Goal: Information Seeking & Learning: Find specific fact

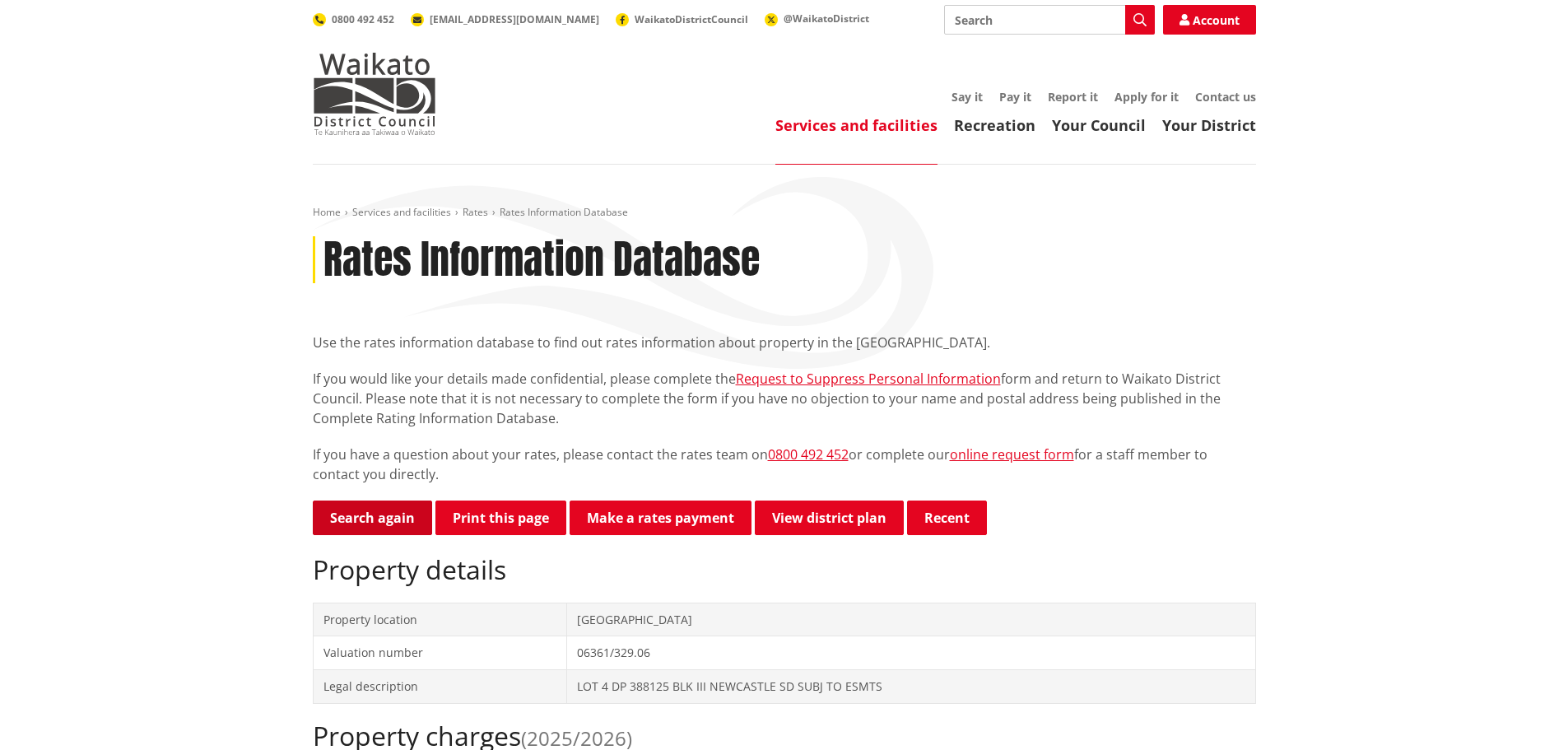
click at [364, 513] on link "Search again" at bounding box center [372, 518] width 120 height 35
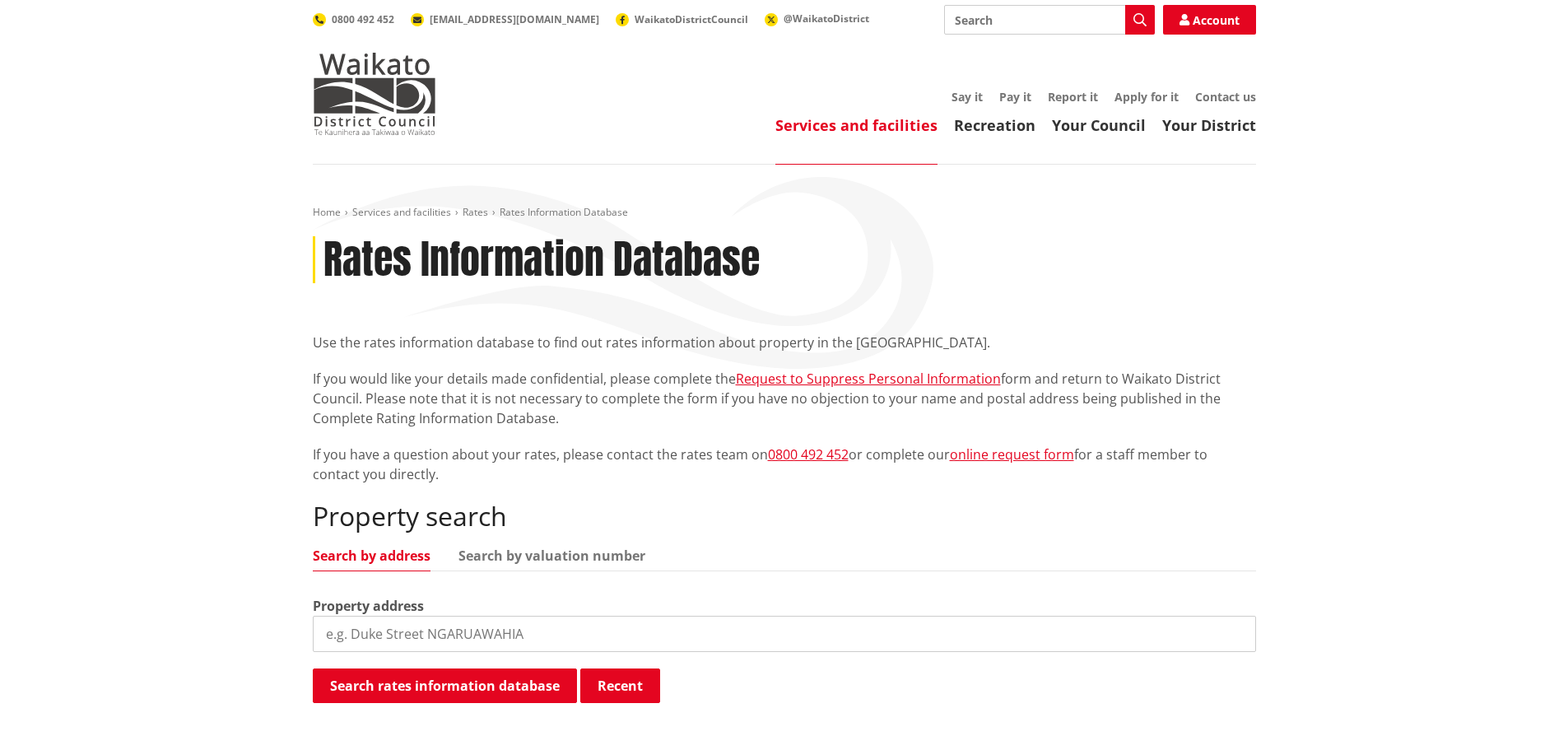
click at [431, 634] on input "search" at bounding box center [784, 634] width 943 height 37
click at [509, 552] on link "Search by valuation number" at bounding box center [552, 555] width 186 height 13
click at [369, 636] on input "search" at bounding box center [784, 634] width 943 height 37
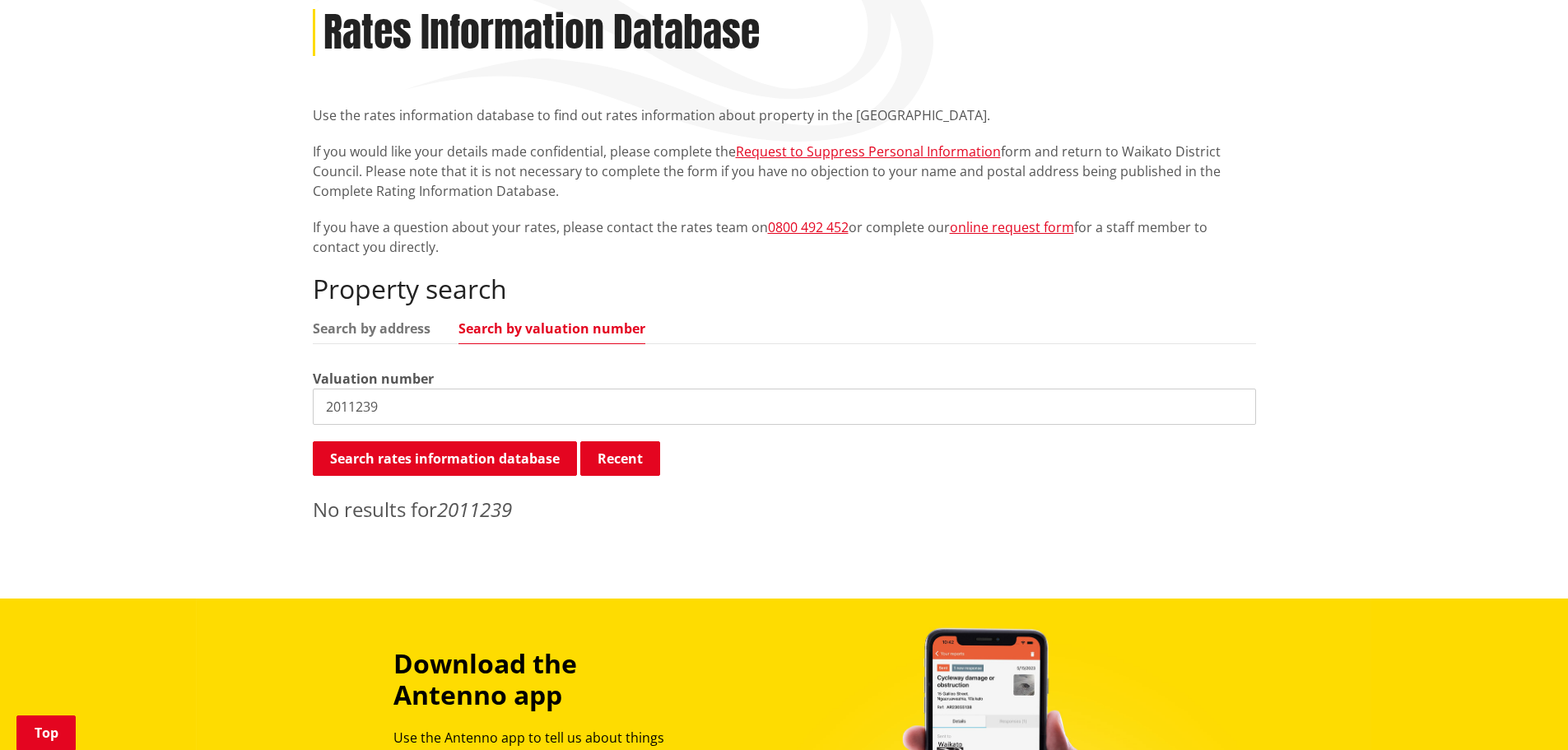
scroll to position [247, 0]
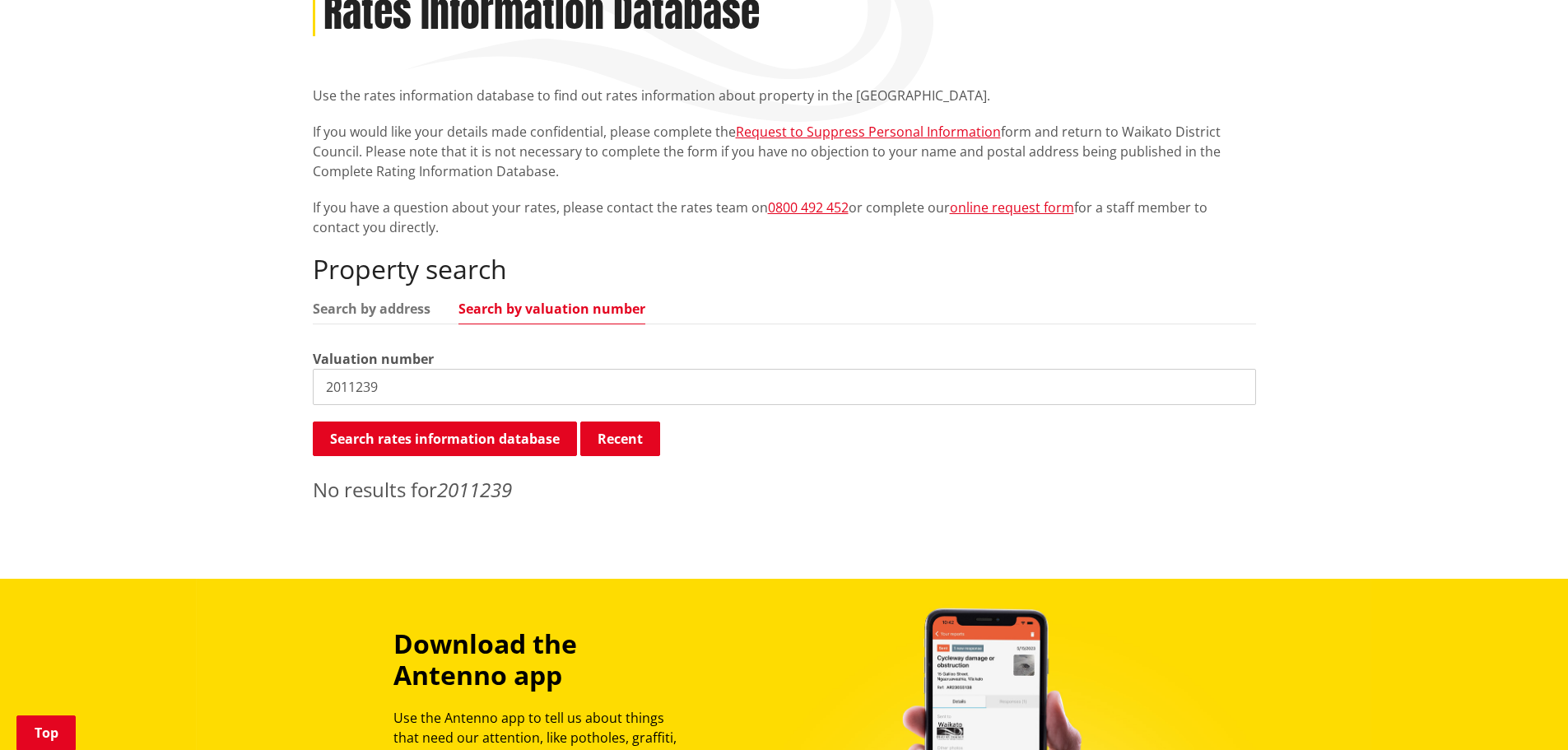
drag, startPoint x: 429, startPoint y: 392, endPoint x: 166, endPoint y: 378, distance: 263.4
click at [166, 378] on div "Home Services and facilities Rates Rates Information Database Rates Information…" at bounding box center [784, 248] width 1568 height 660
click at [350, 302] on link "Search by address" at bounding box center [371, 309] width 118 height 13
drag, startPoint x: 421, startPoint y: 384, endPoint x: 281, endPoint y: 381, distance: 140.0
click at [281, 381] on div "Home Services and facilities Rates Rates Information Database Rates Information…" at bounding box center [784, 248] width 1568 height 660
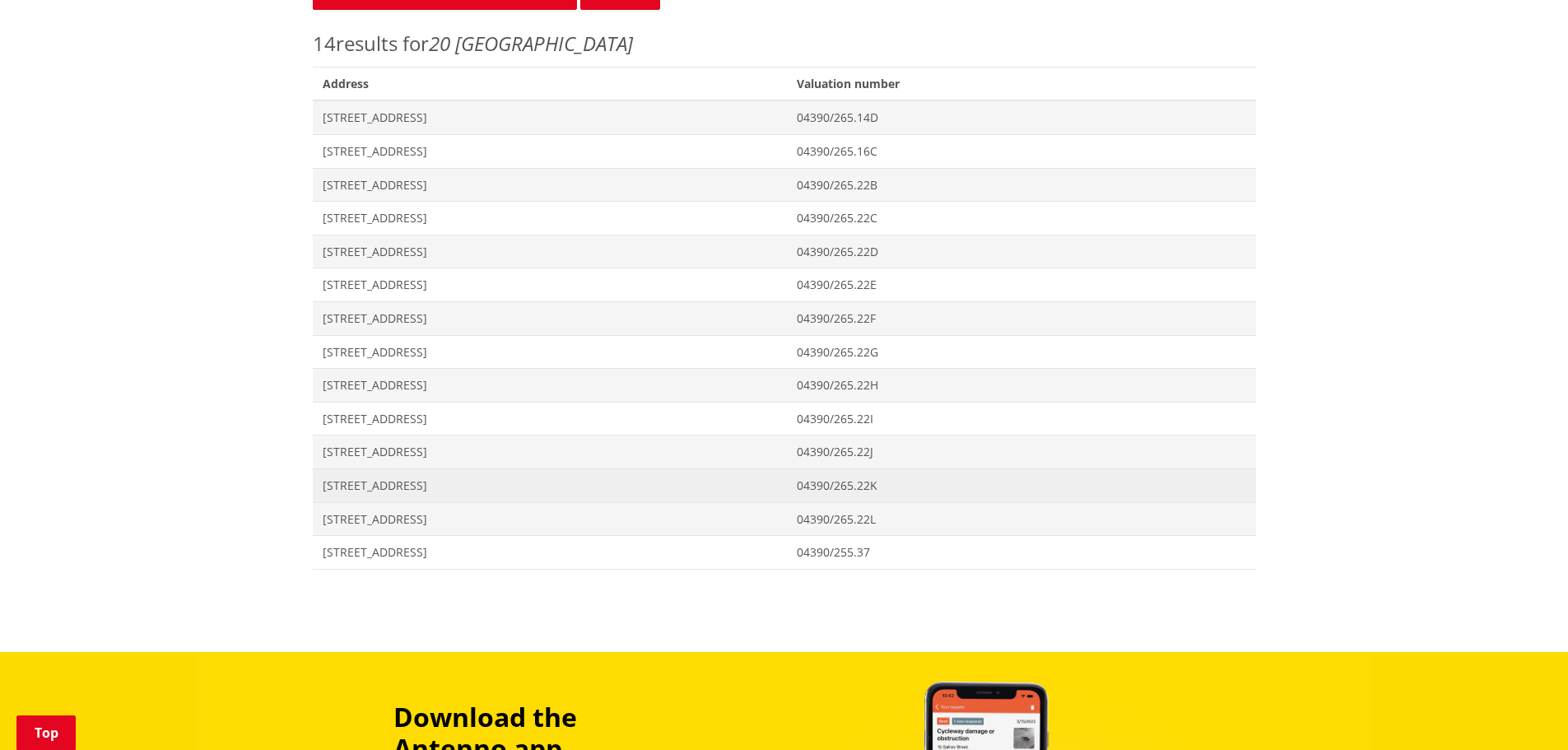
scroll to position [411, 0]
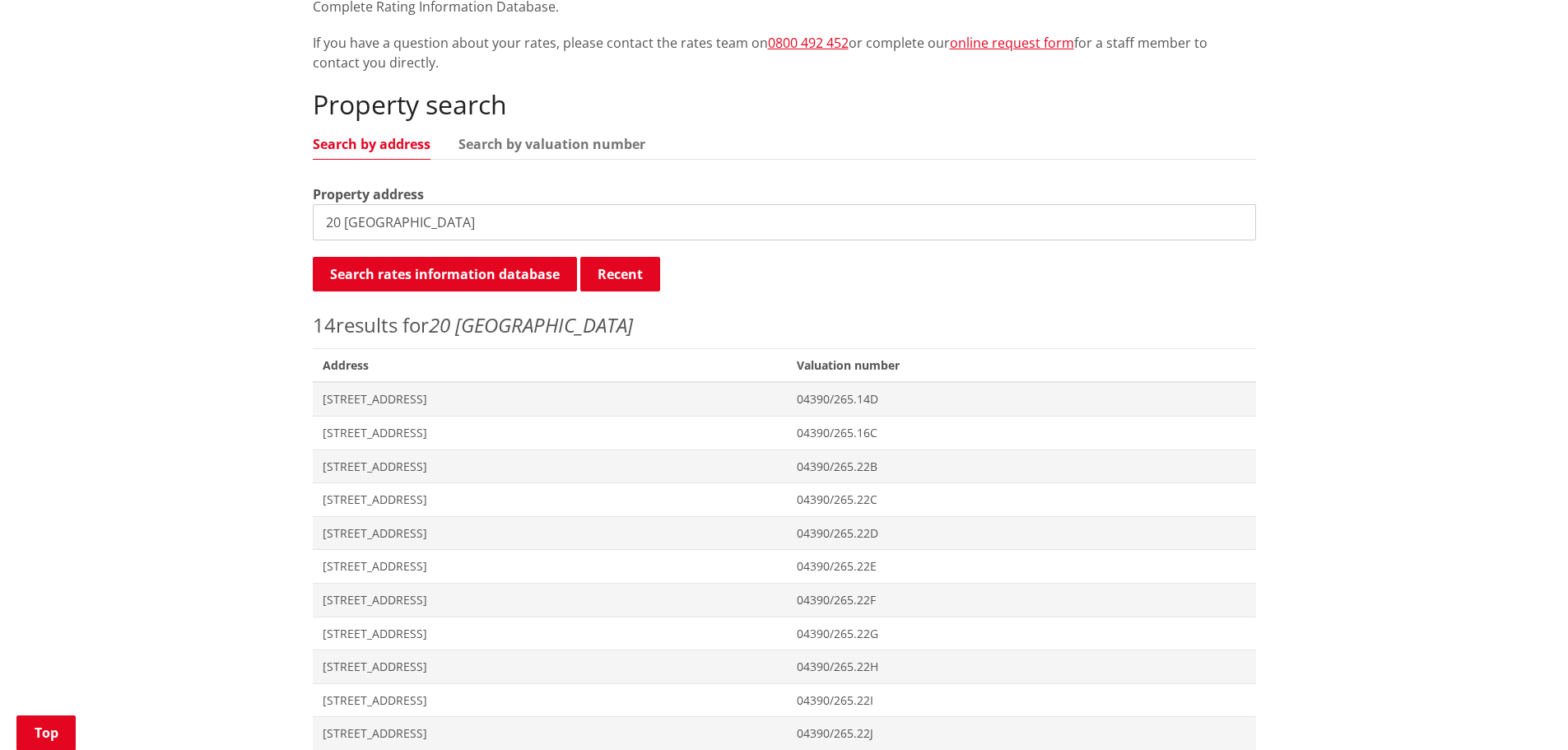
click at [327, 222] on input "20 hampton downs" at bounding box center [784, 222] width 943 height 37
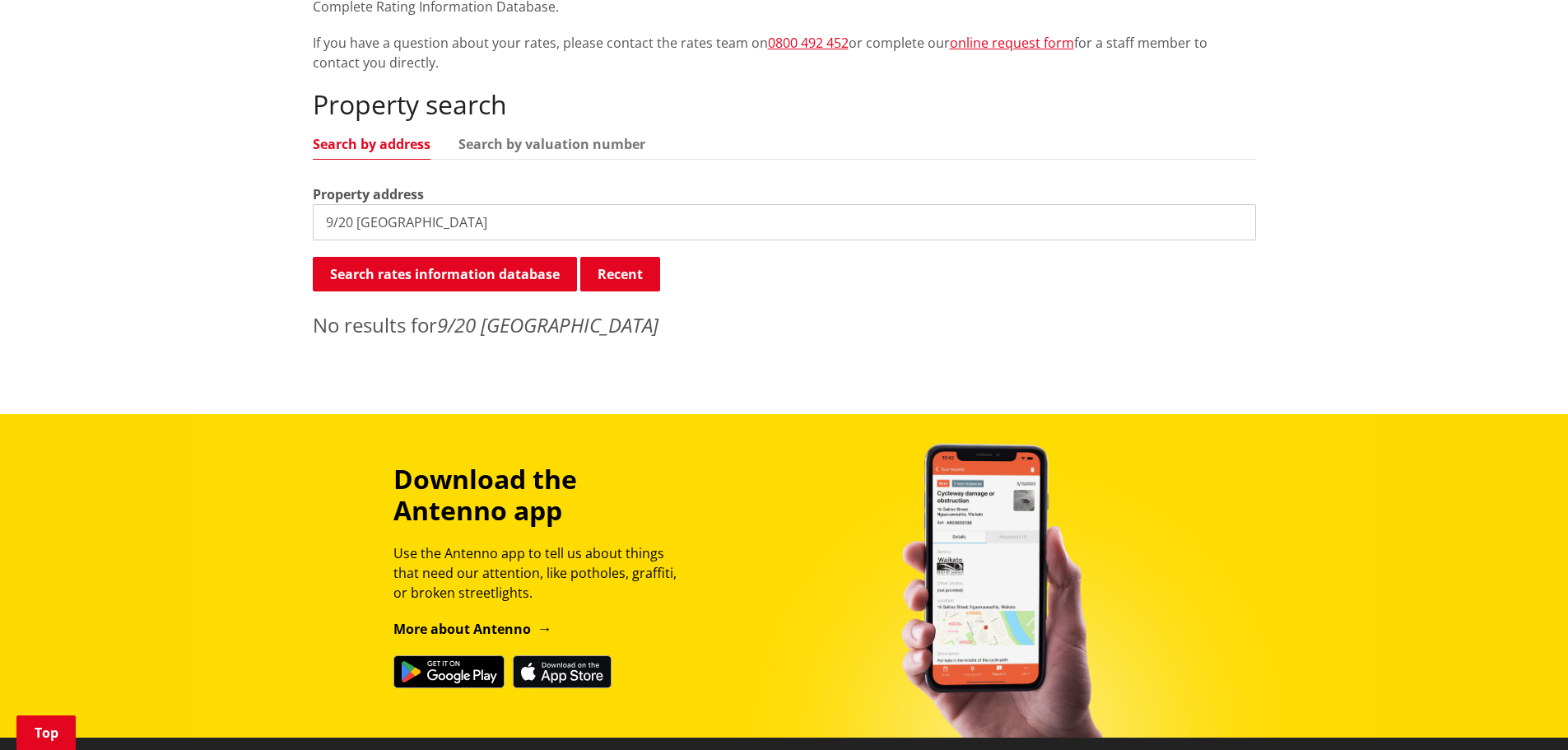
drag, startPoint x: 337, startPoint y: 219, endPoint x: 304, endPoint y: 222, distance: 33.1
click at [304, 222] on div "Home Services and facilities Rates Rates Information Database Rates Information…" at bounding box center [784, 71] width 968 height 554
type input "20 hampton downs"
click at [444, 271] on button "Search rates information database" at bounding box center [444, 274] width 264 height 35
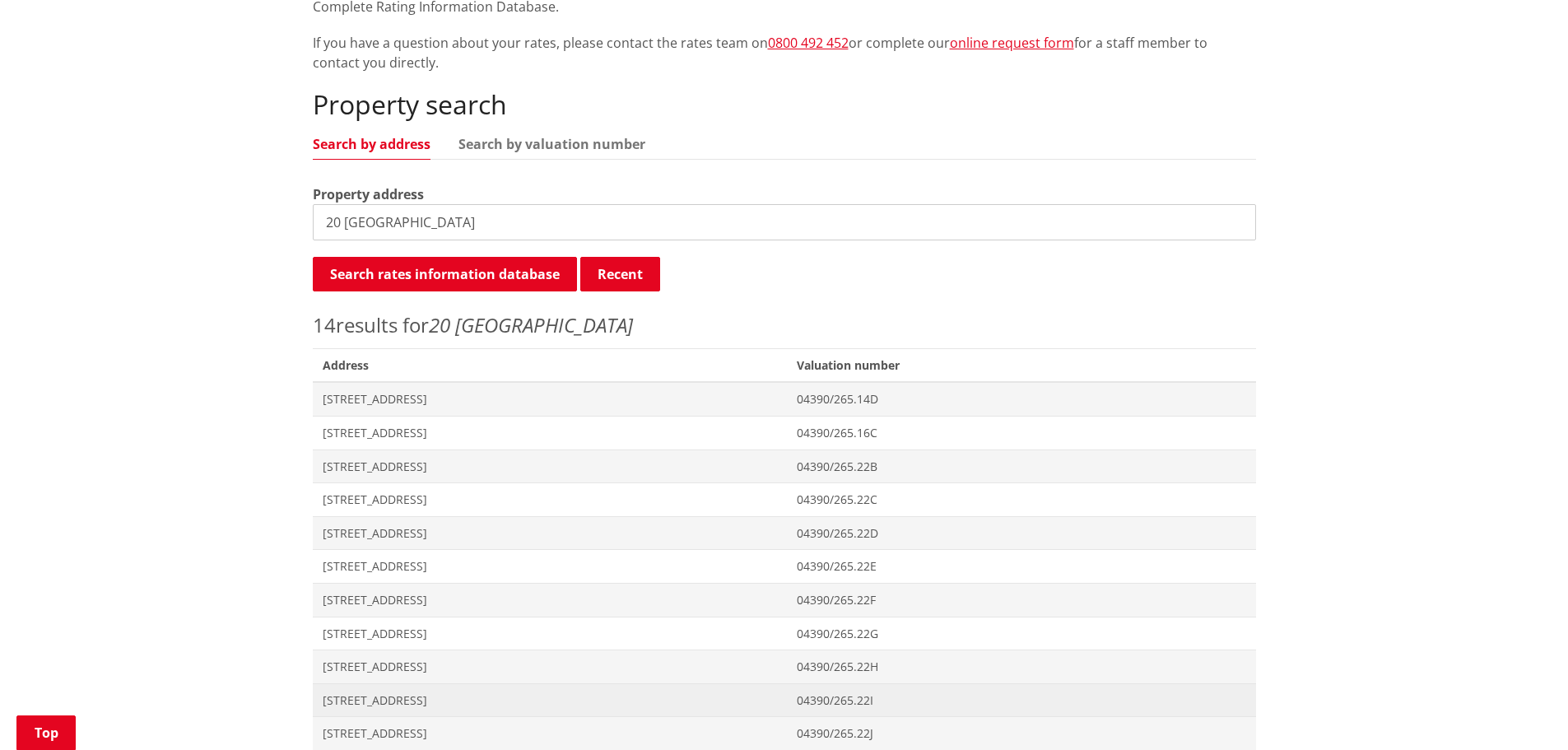
click at [394, 695] on span "[STREET_ADDRESS]" at bounding box center [550, 701] width 455 height 16
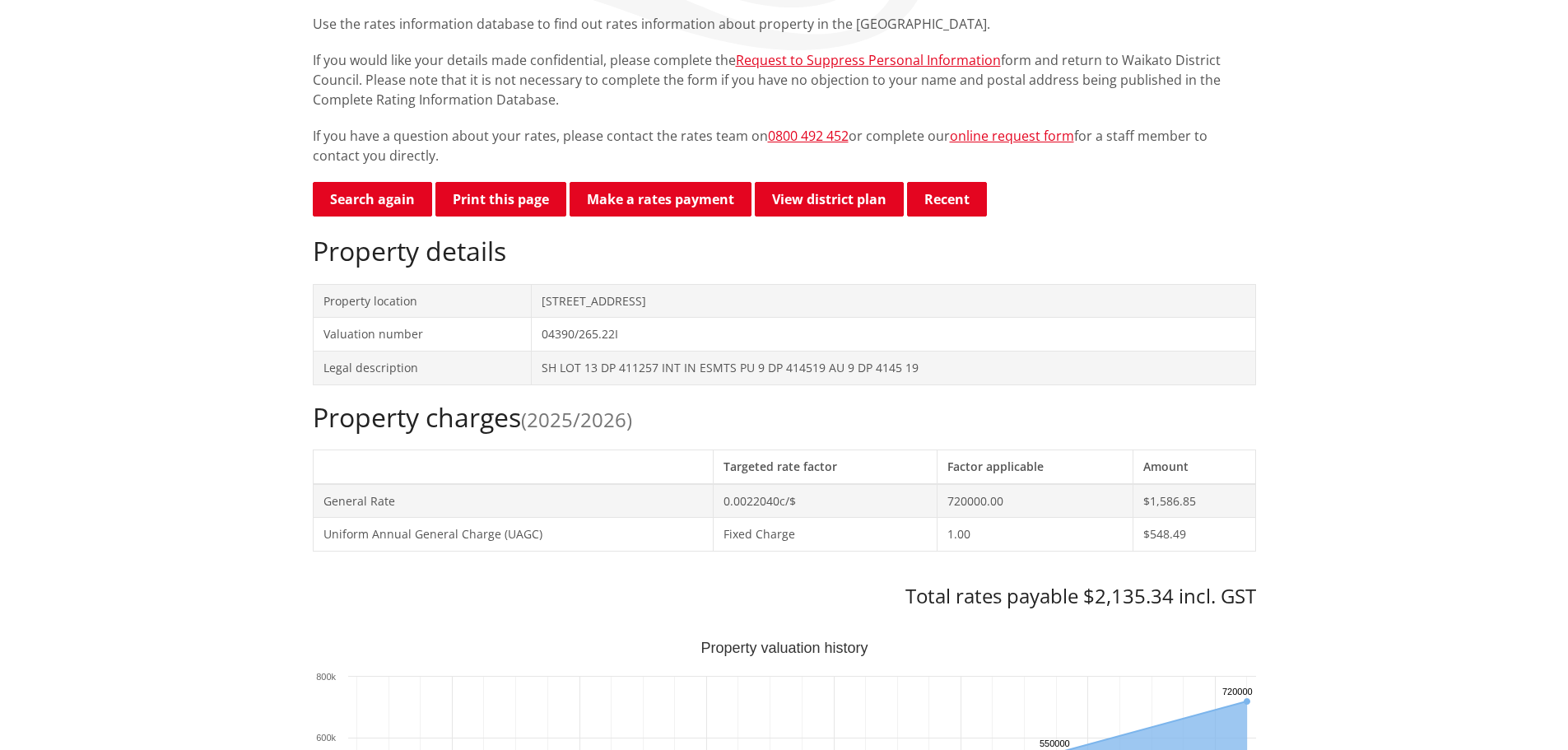
scroll to position [329, 0]
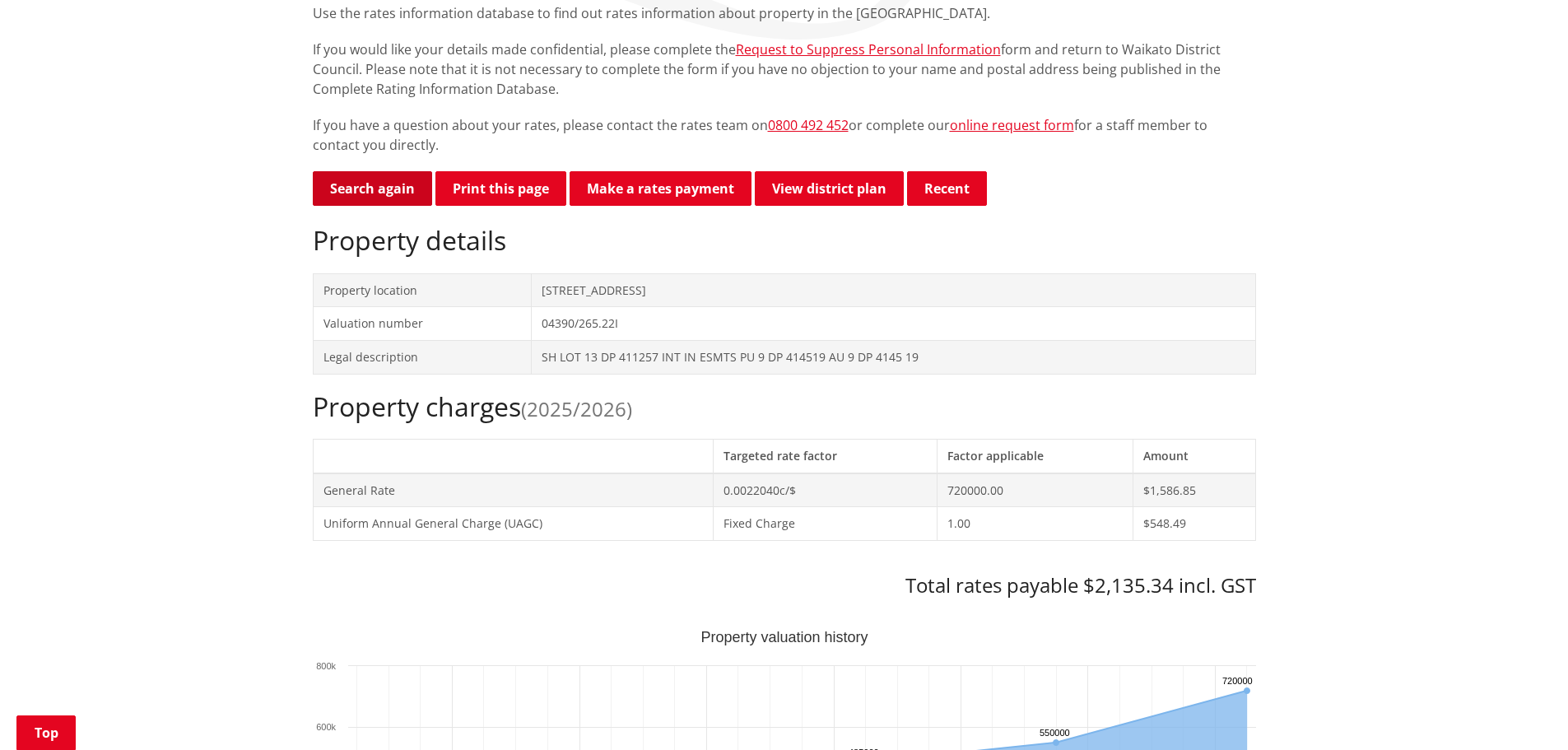
click at [391, 188] on link "Search again" at bounding box center [372, 188] width 120 height 35
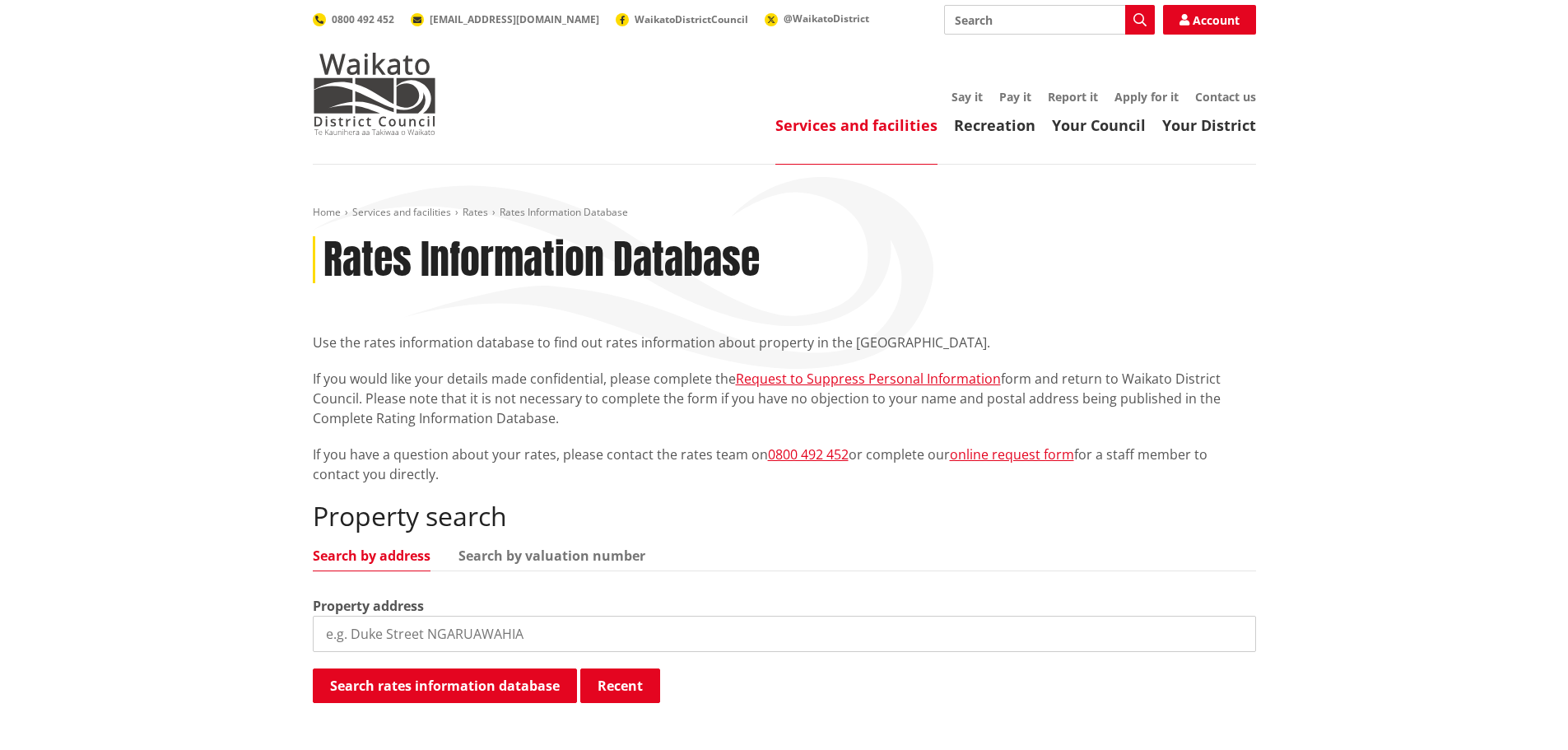
click at [448, 635] on input "search" at bounding box center [784, 634] width 943 height 37
type input "5 [GEOGRAPHIC_DATA]"
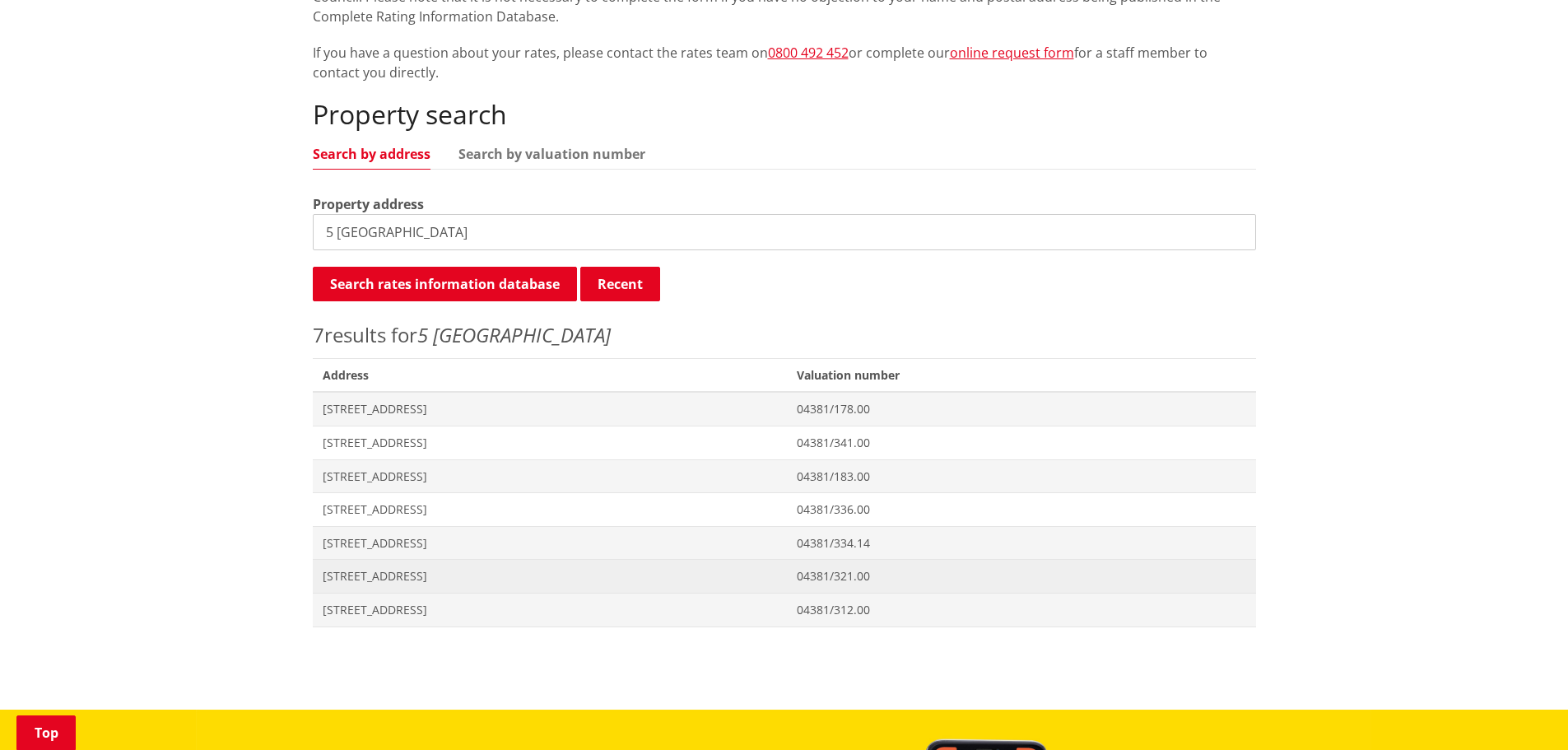
scroll to position [411, 0]
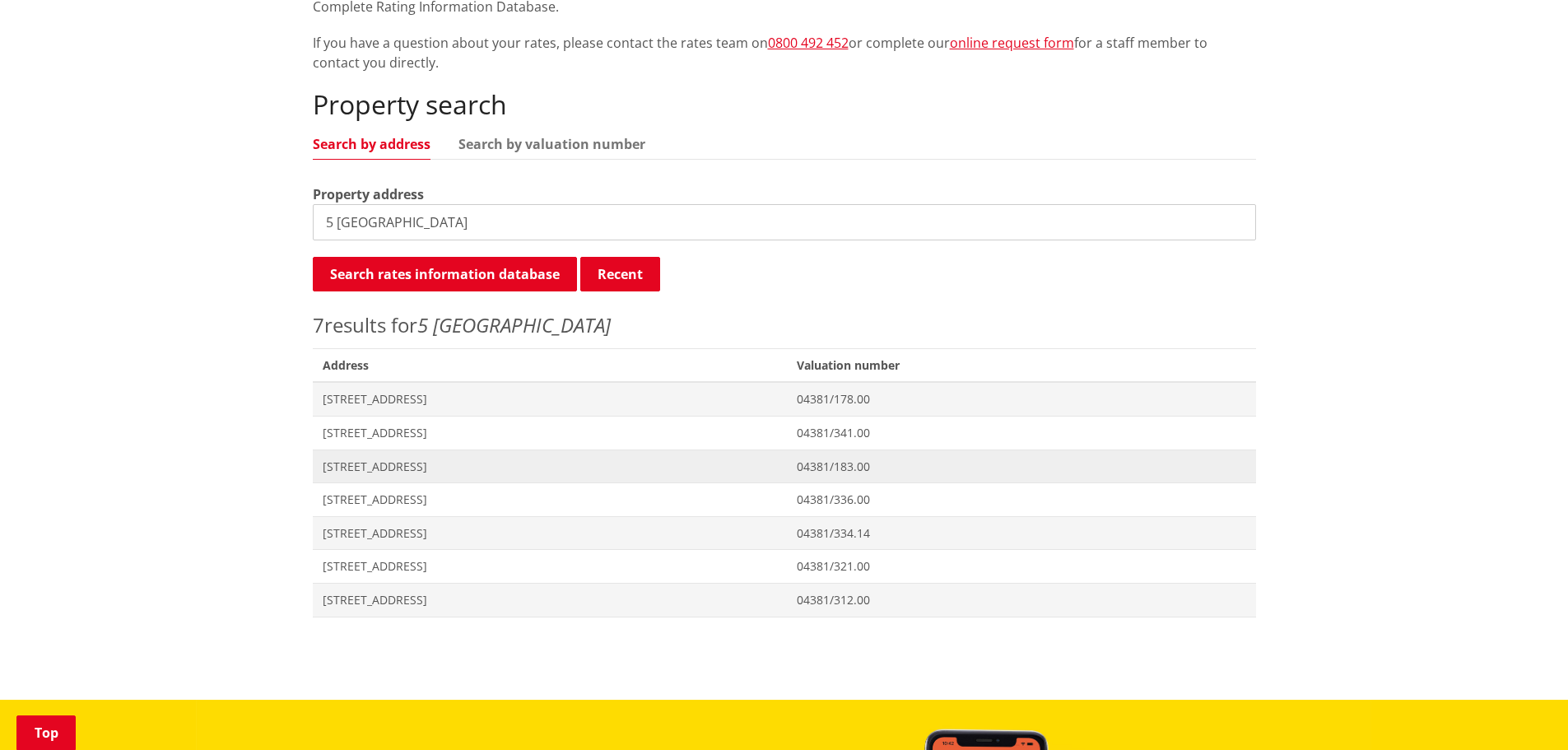
click at [389, 462] on span "[STREET_ADDRESS]" at bounding box center [550, 467] width 455 height 16
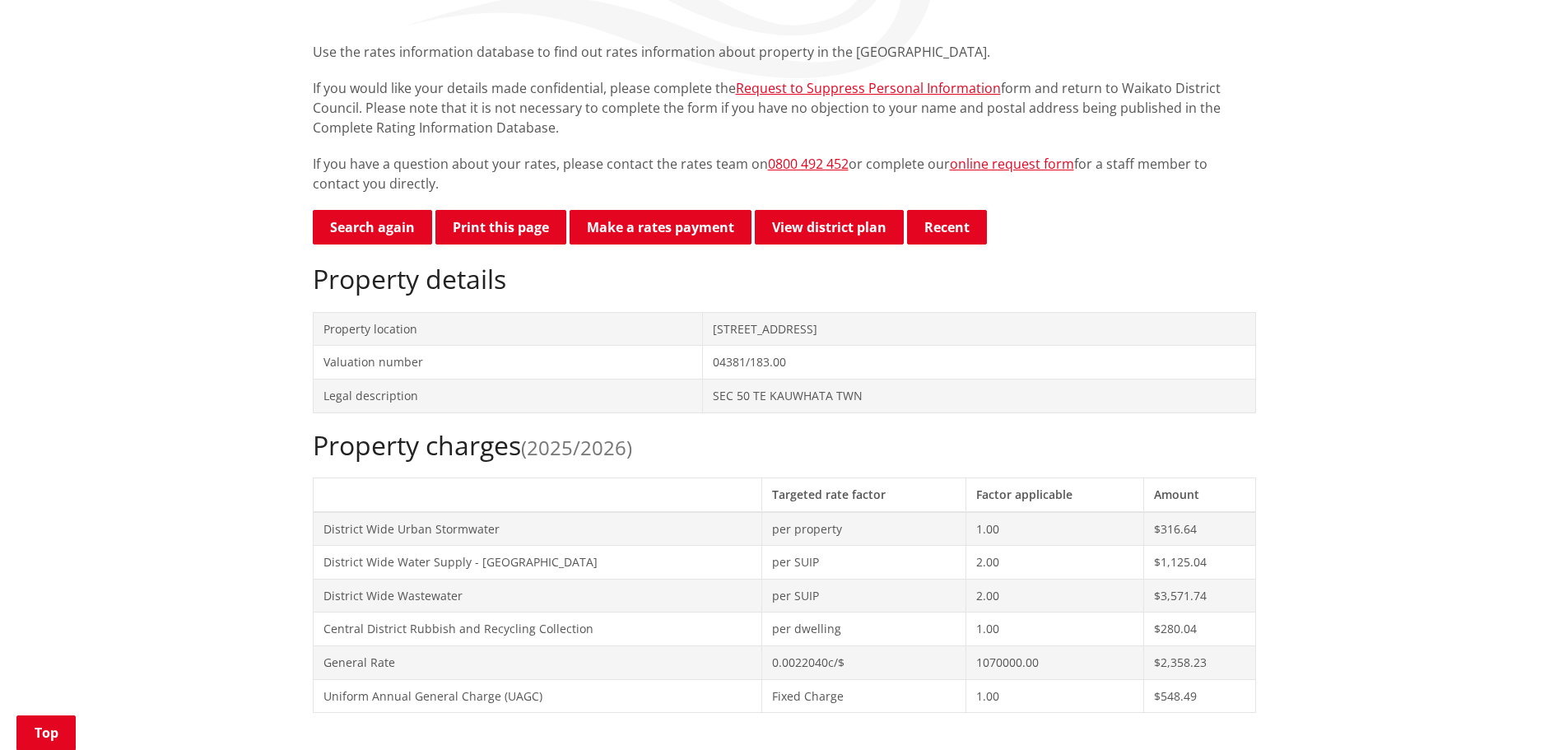
scroll to position [82, 0]
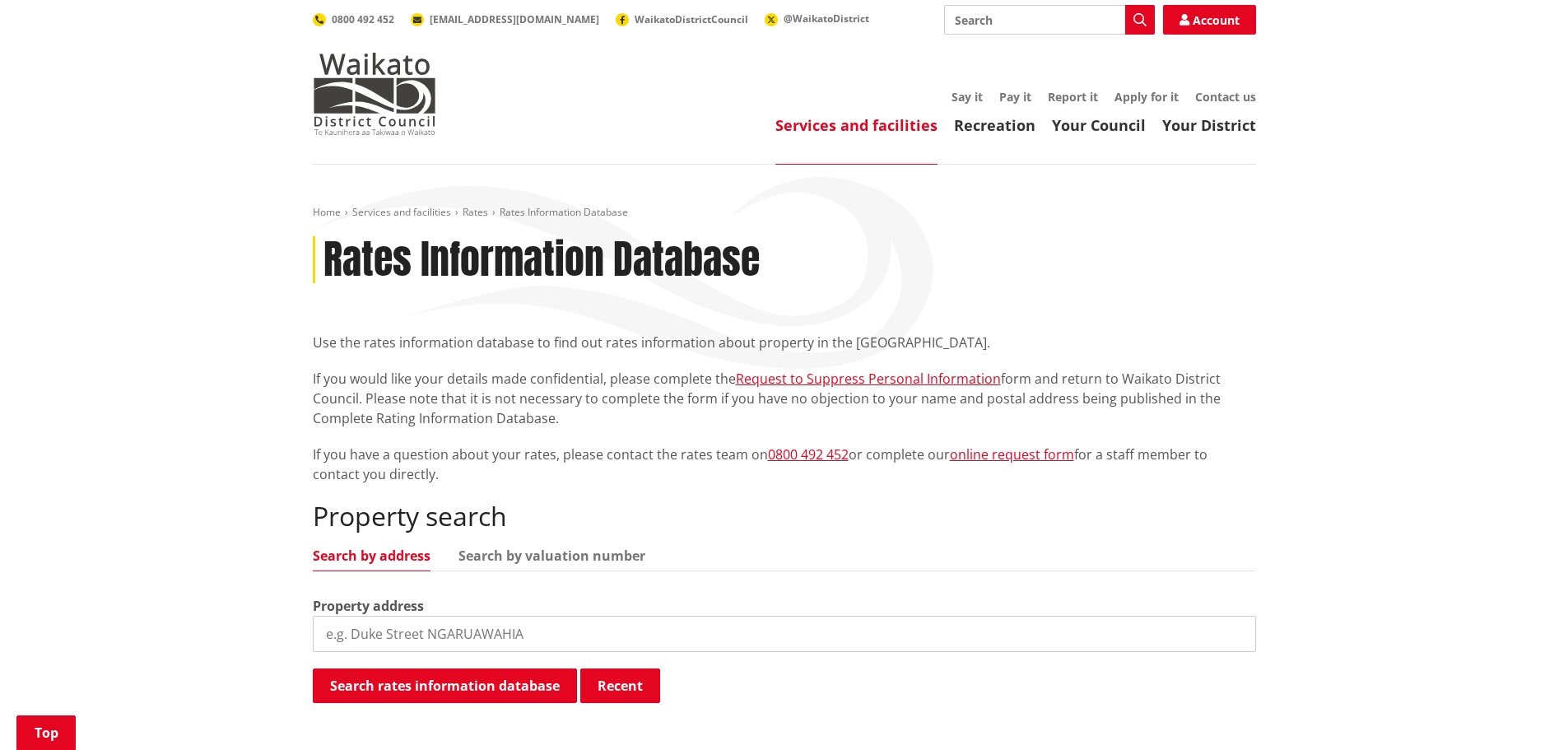
scroll to position [410, 0]
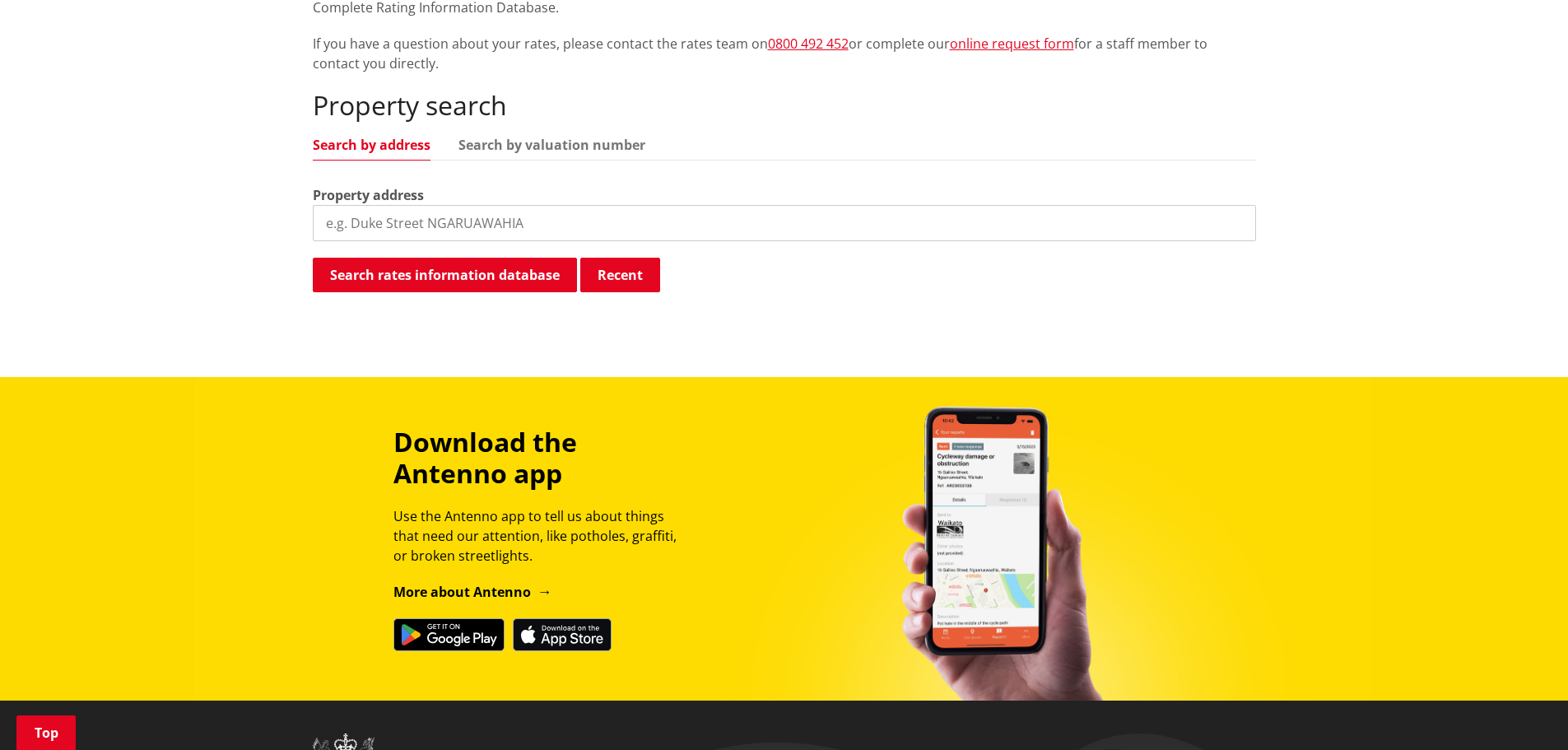
click at [378, 218] on input "search" at bounding box center [784, 223] width 943 height 37
type input "5 [GEOGRAPHIC_DATA]"
